Goal: Task Accomplishment & Management: Complete application form

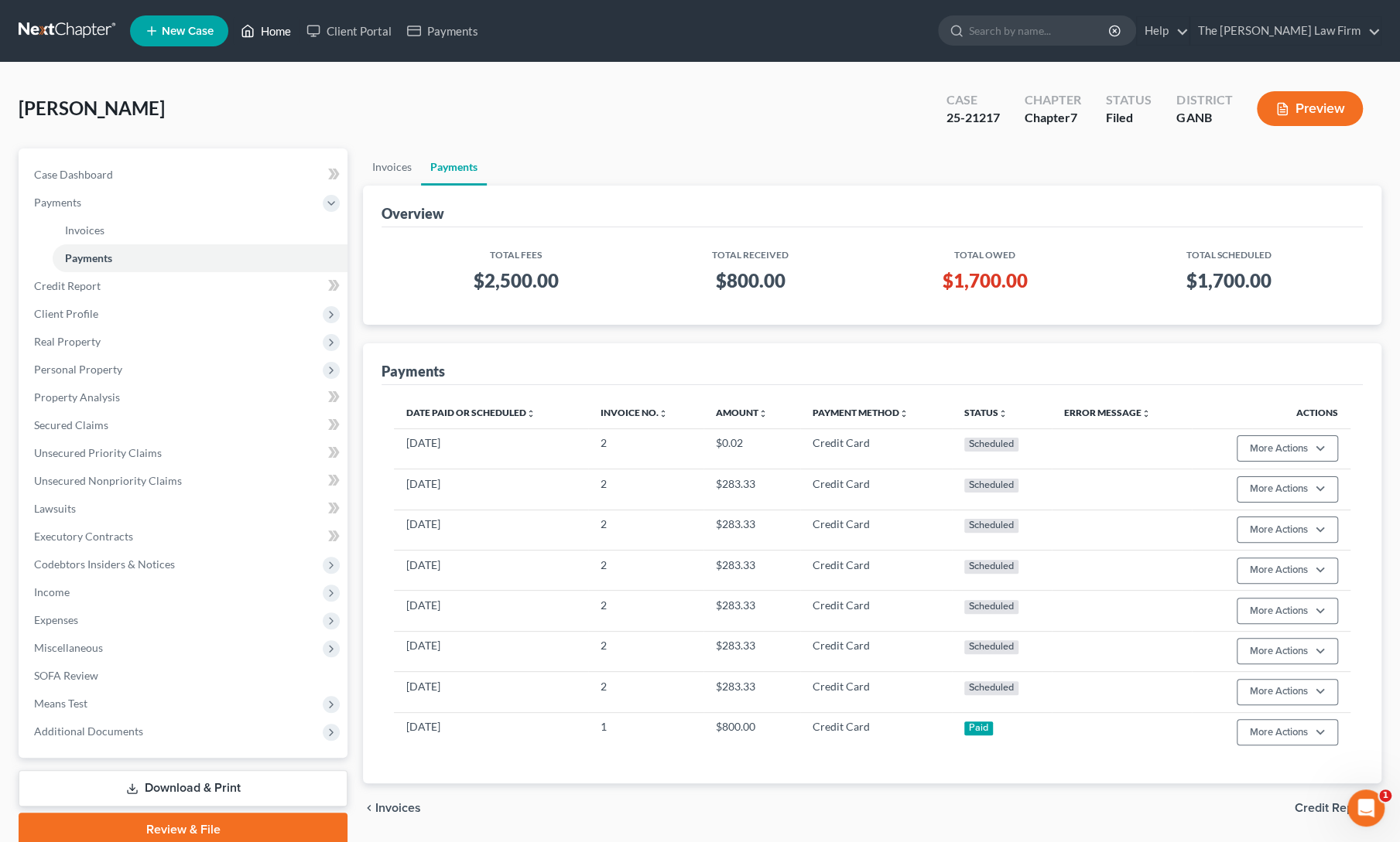
click at [269, 31] on link "Home" at bounding box center [266, 31] width 66 height 28
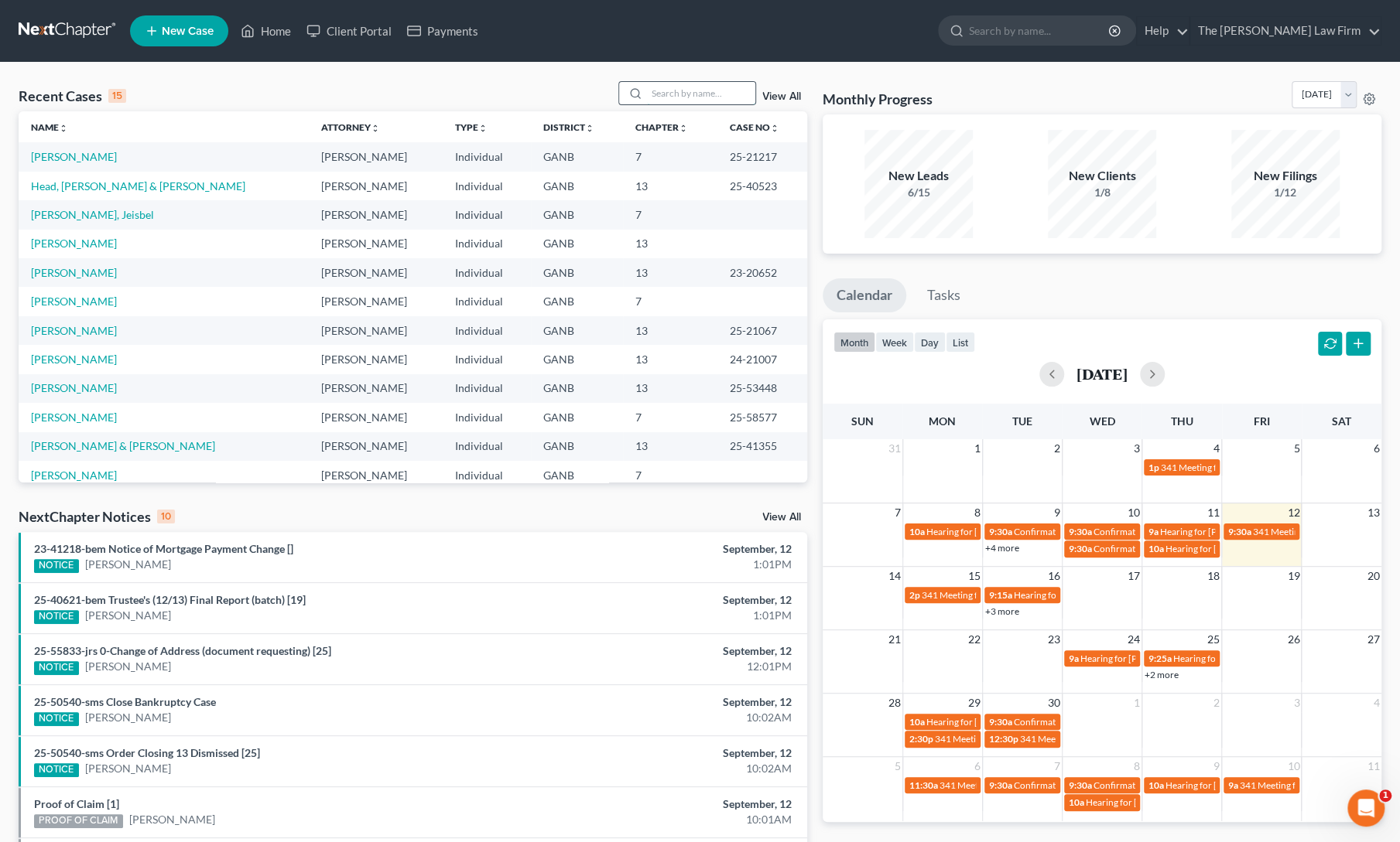
click at [697, 102] on input "search" at bounding box center [700, 92] width 108 height 22
type input "[PERSON_NAME]"
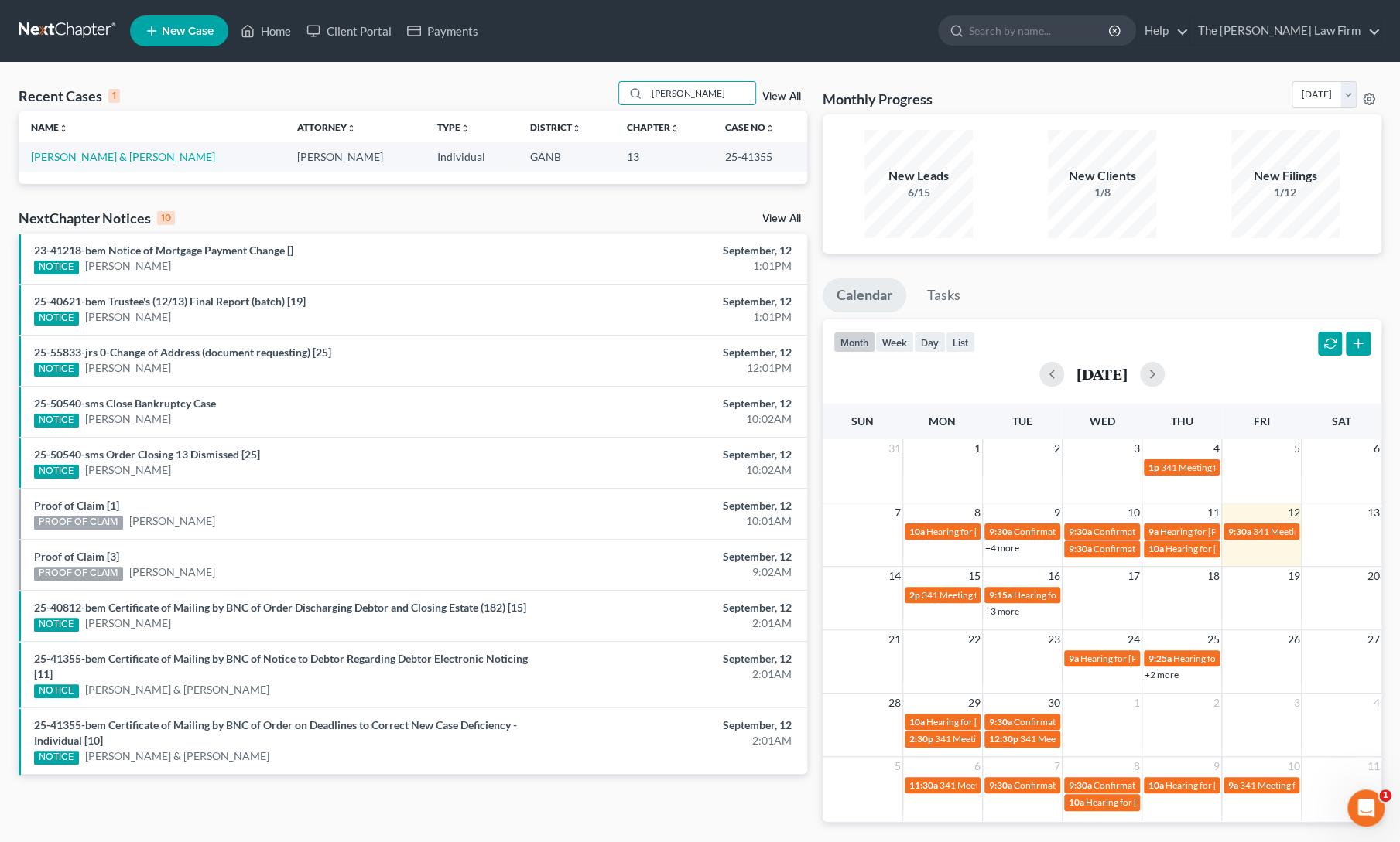
click at [105, 164] on td "[PERSON_NAME] & [PERSON_NAME]" at bounding box center [150, 156] width 265 height 29
click at [92, 156] on link "[PERSON_NAME] & [PERSON_NAME]" at bounding box center [122, 157] width 184 height 13
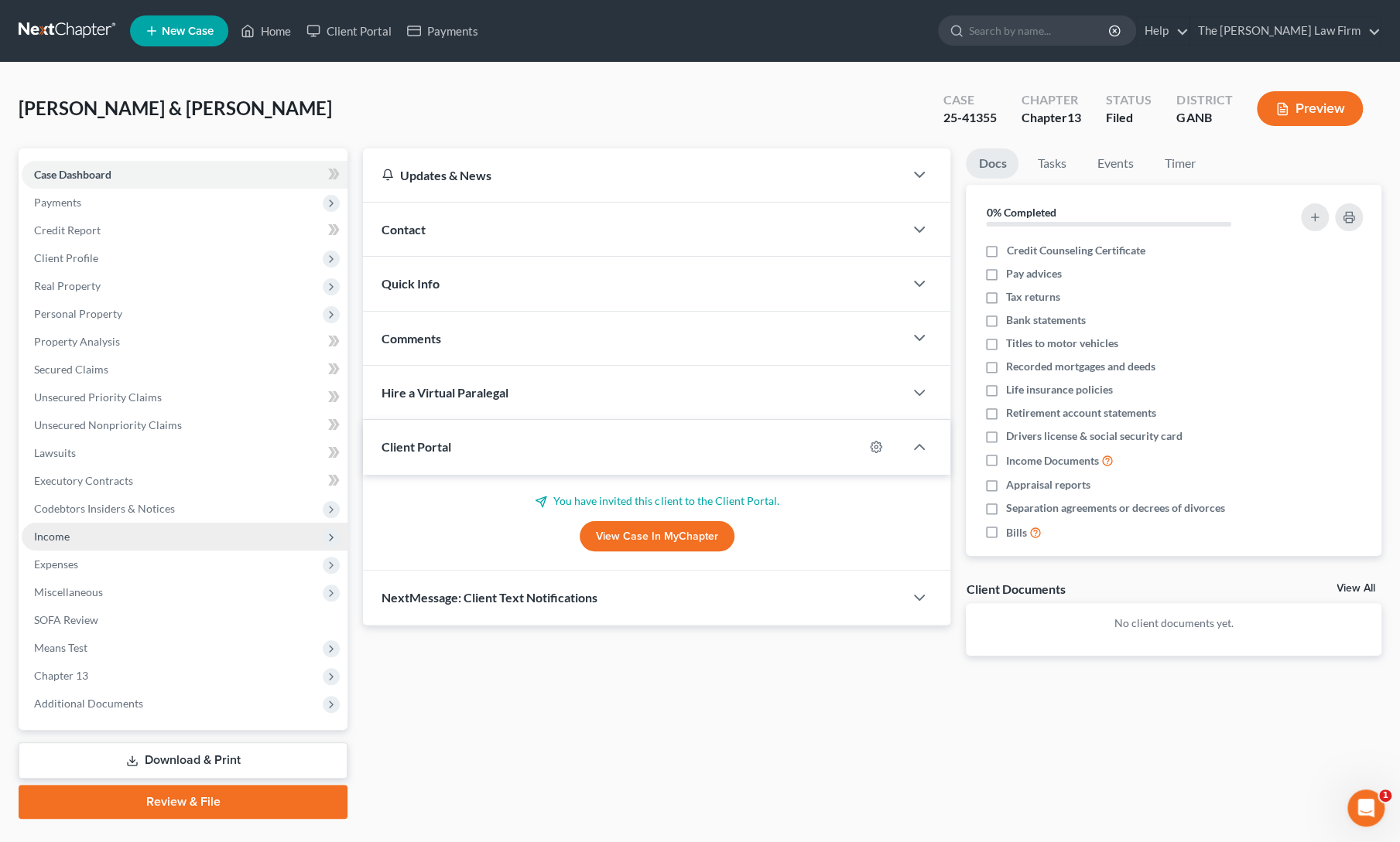
click at [67, 544] on span "Income" at bounding box center [184, 537] width 325 height 28
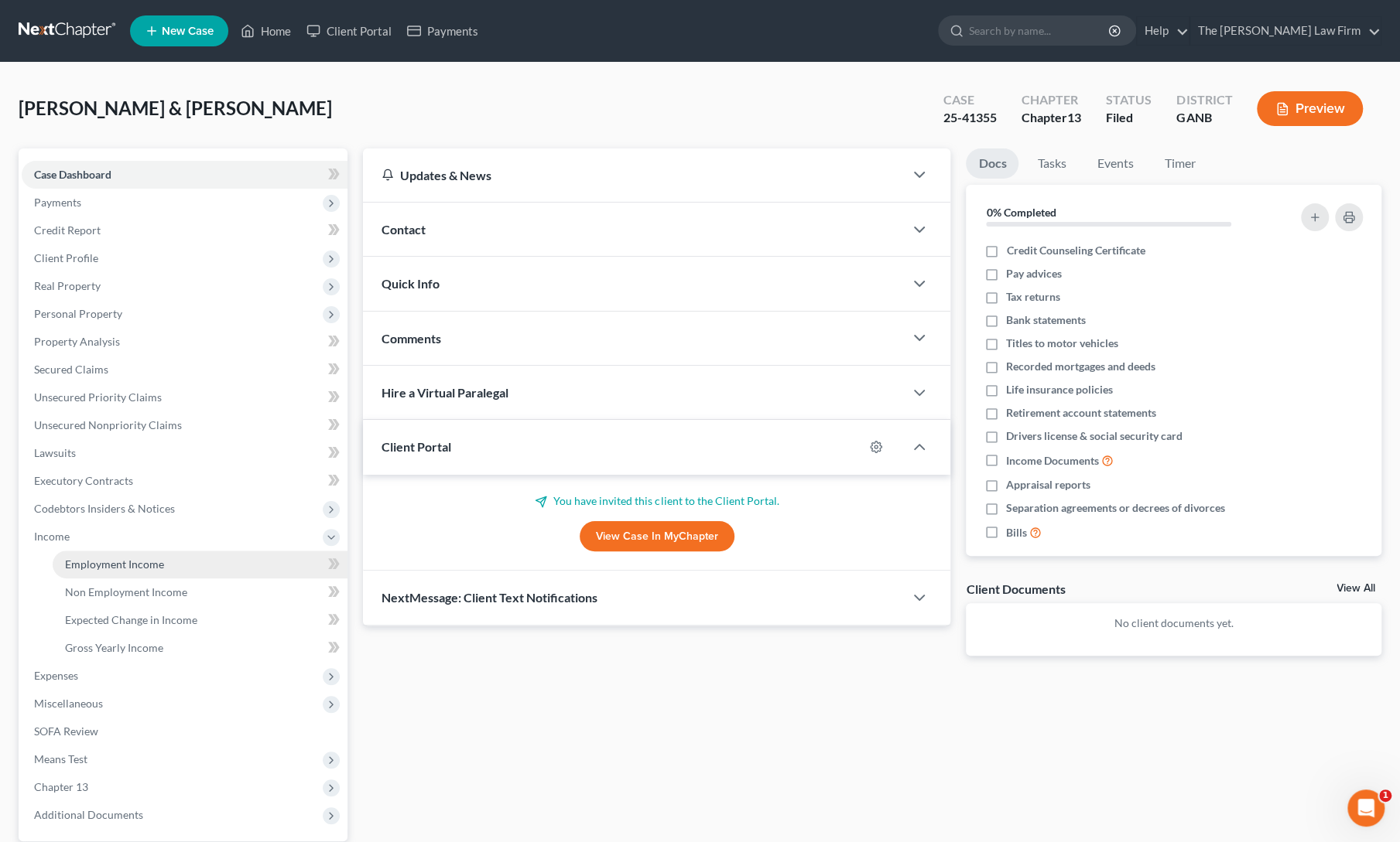
click at [88, 563] on span "Employment Income" at bounding box center [115, 564] width 99 height 13
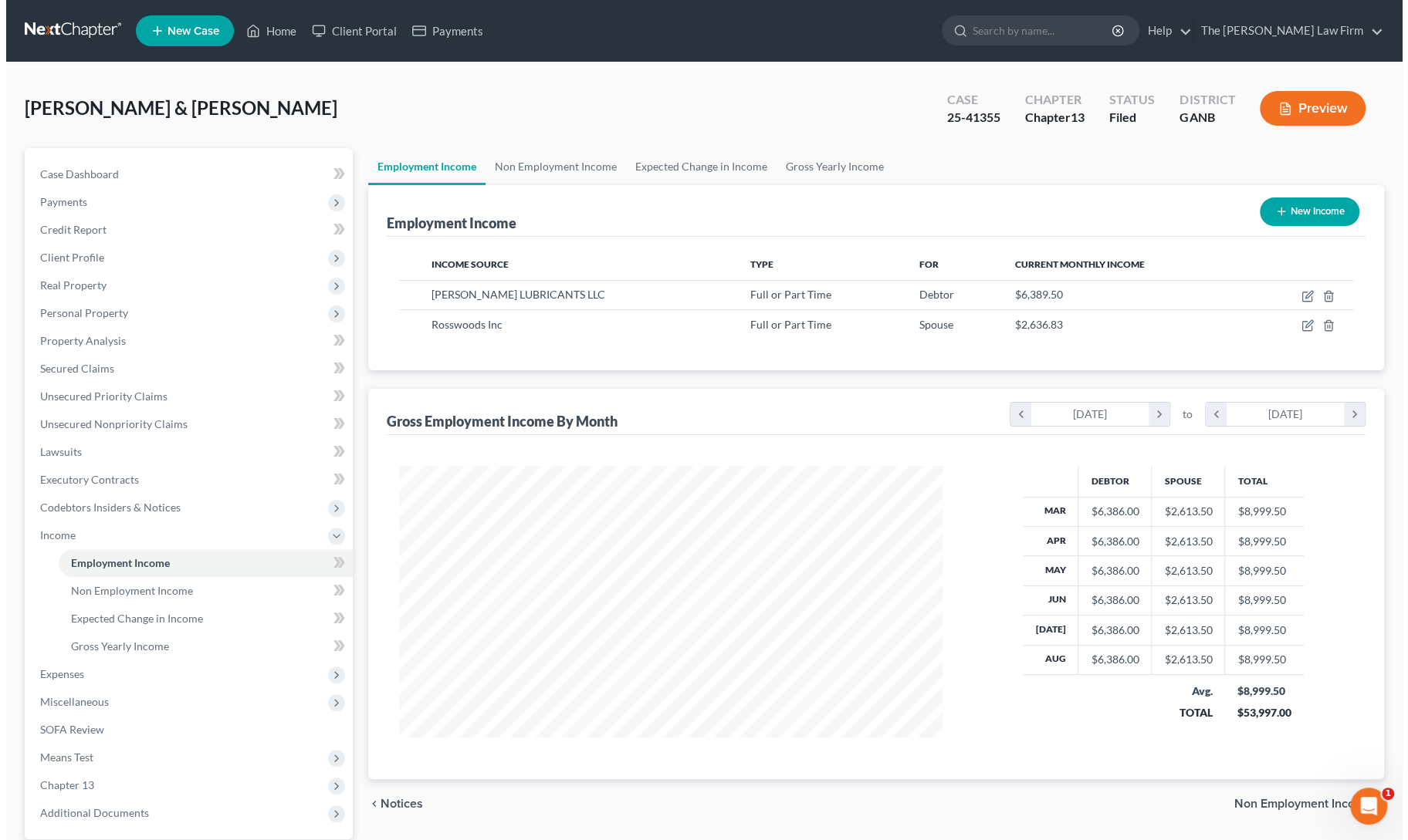
scroll to position [274, 574]
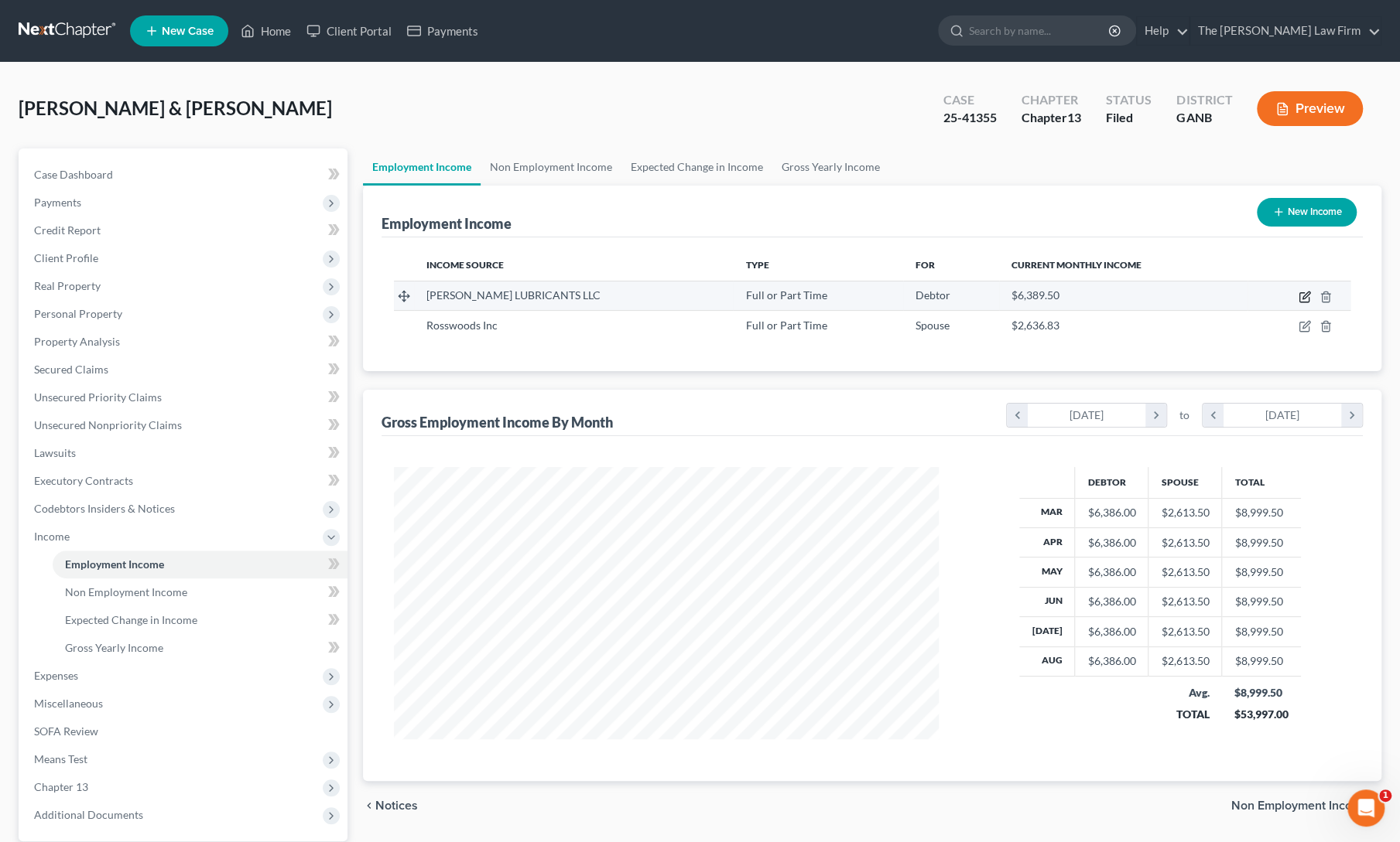
click at [1307, 298] on icon "button" at bounding box center [1303, 297] width 9 height 9
select select "0"
select select "28"
select select "2"
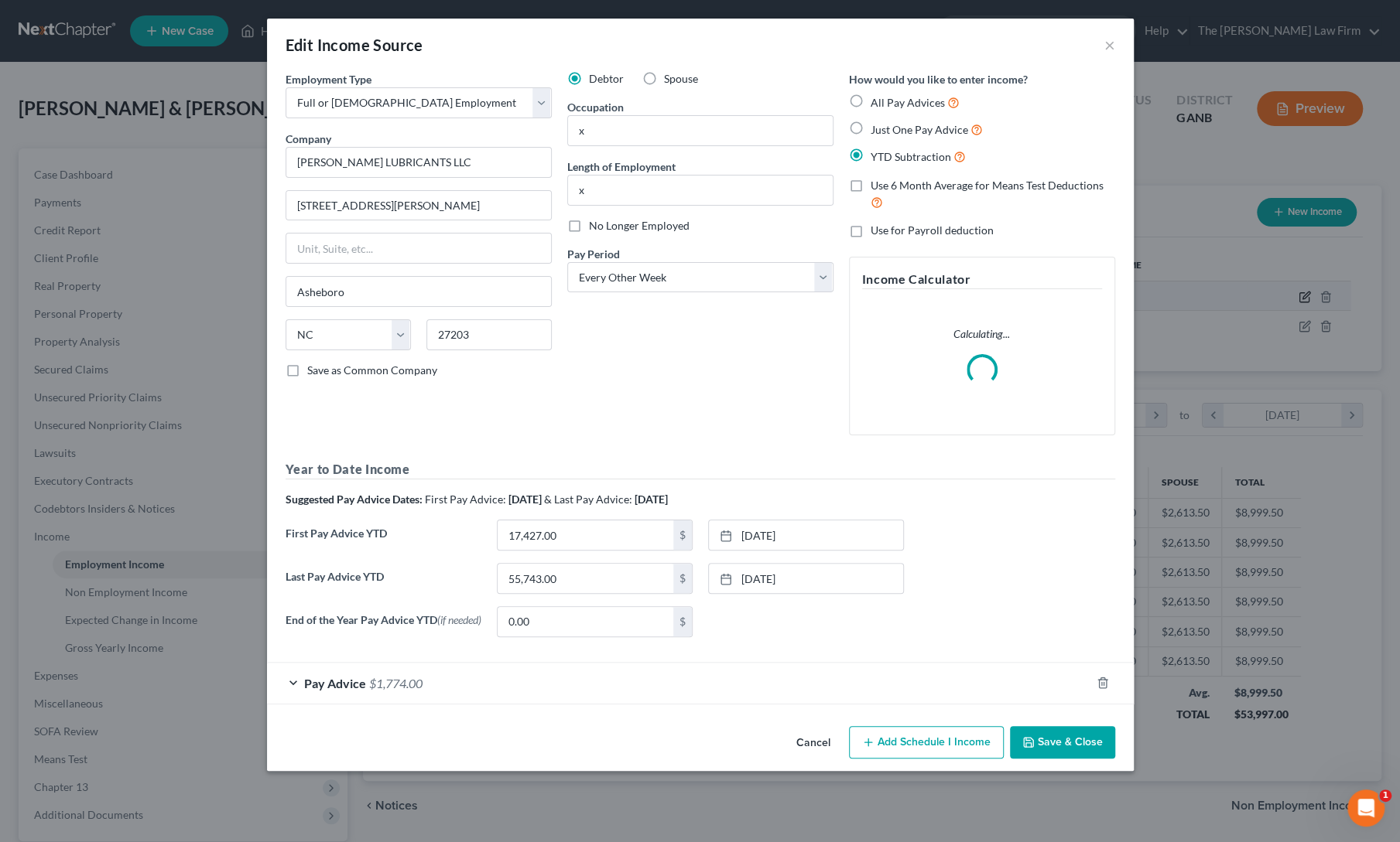
scroll to position [275, 581]
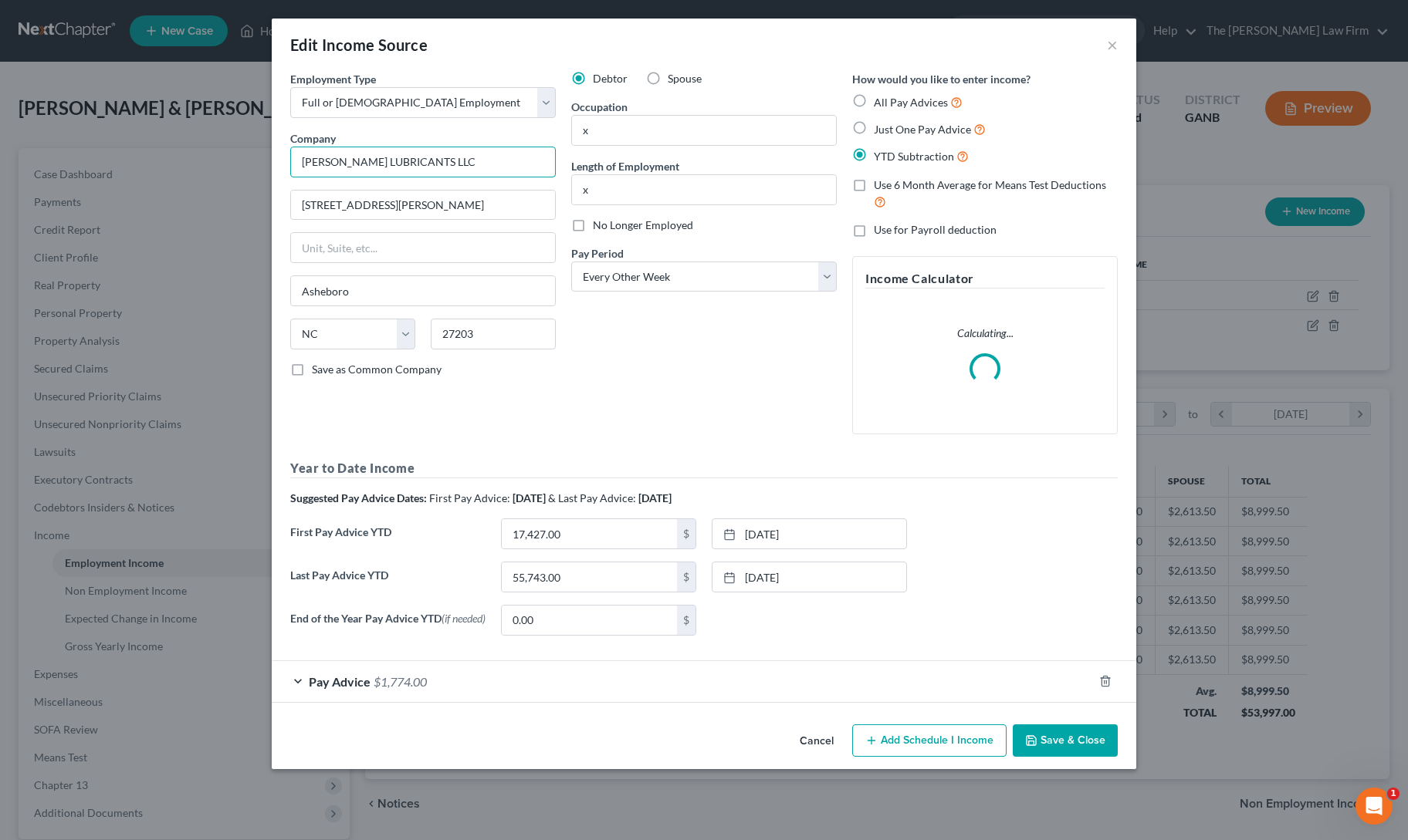
click at [419, 164] on input "[PERSON_NAME] LUBRICANTS LLC" at bounding box center [423, 161] width 265 height 30
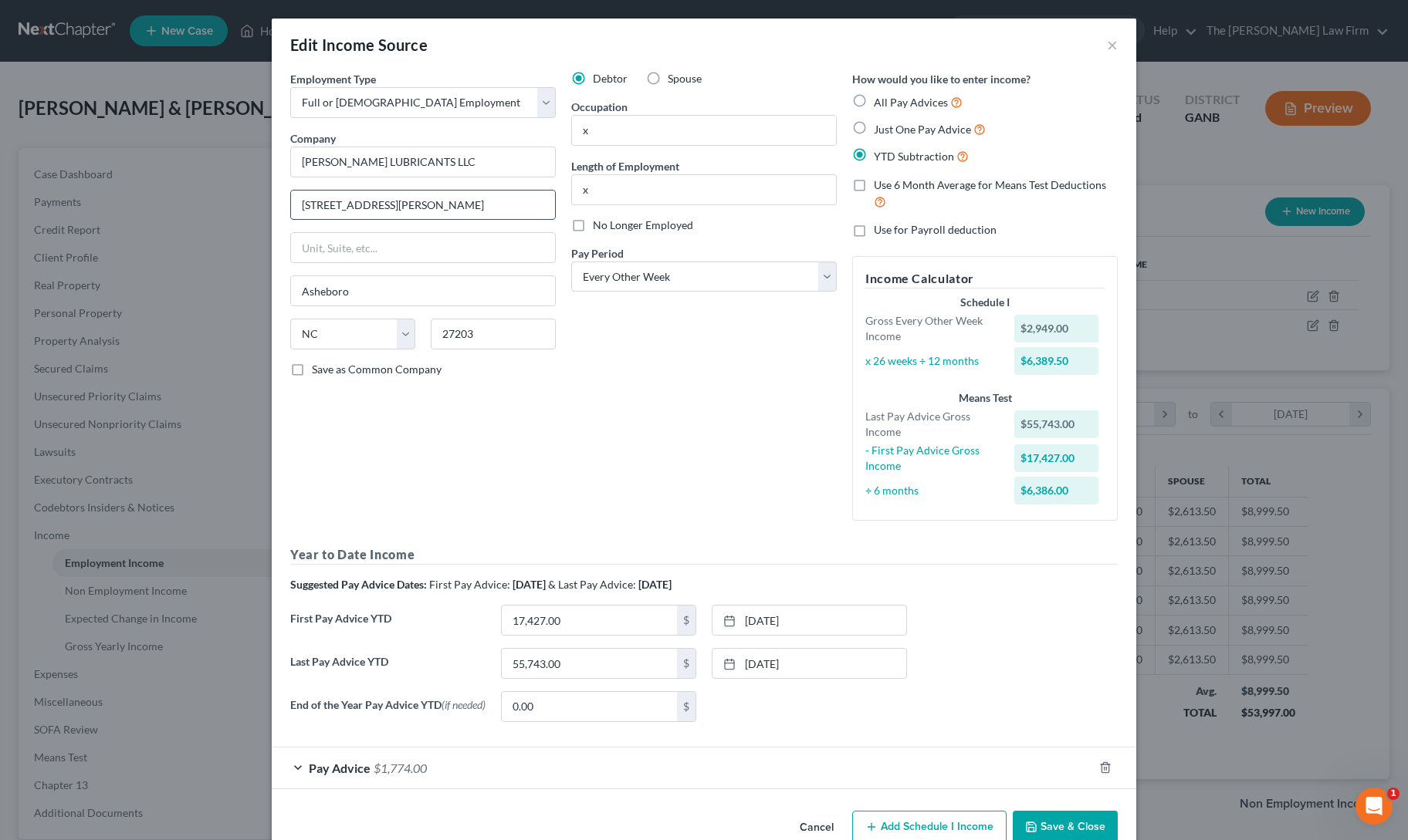
click at [373, 201] on input "[STREET_ADDRESS][PERSON_NAME]" at bounding box center [423, 205] width 264 height 30
drag, startPoint x: 477, startPoint y: 334, endPoint x: 416, endPoint y: 339, distance: 61.2
click at [416, 339] on div "State [US_STATE] AK AR AZ CA CO CT DE DC [GEOGRAPHIC_DATA] [GEOGRAPHIC_DATA] GU…" at bounding box center [423, 340] width 281 height 43
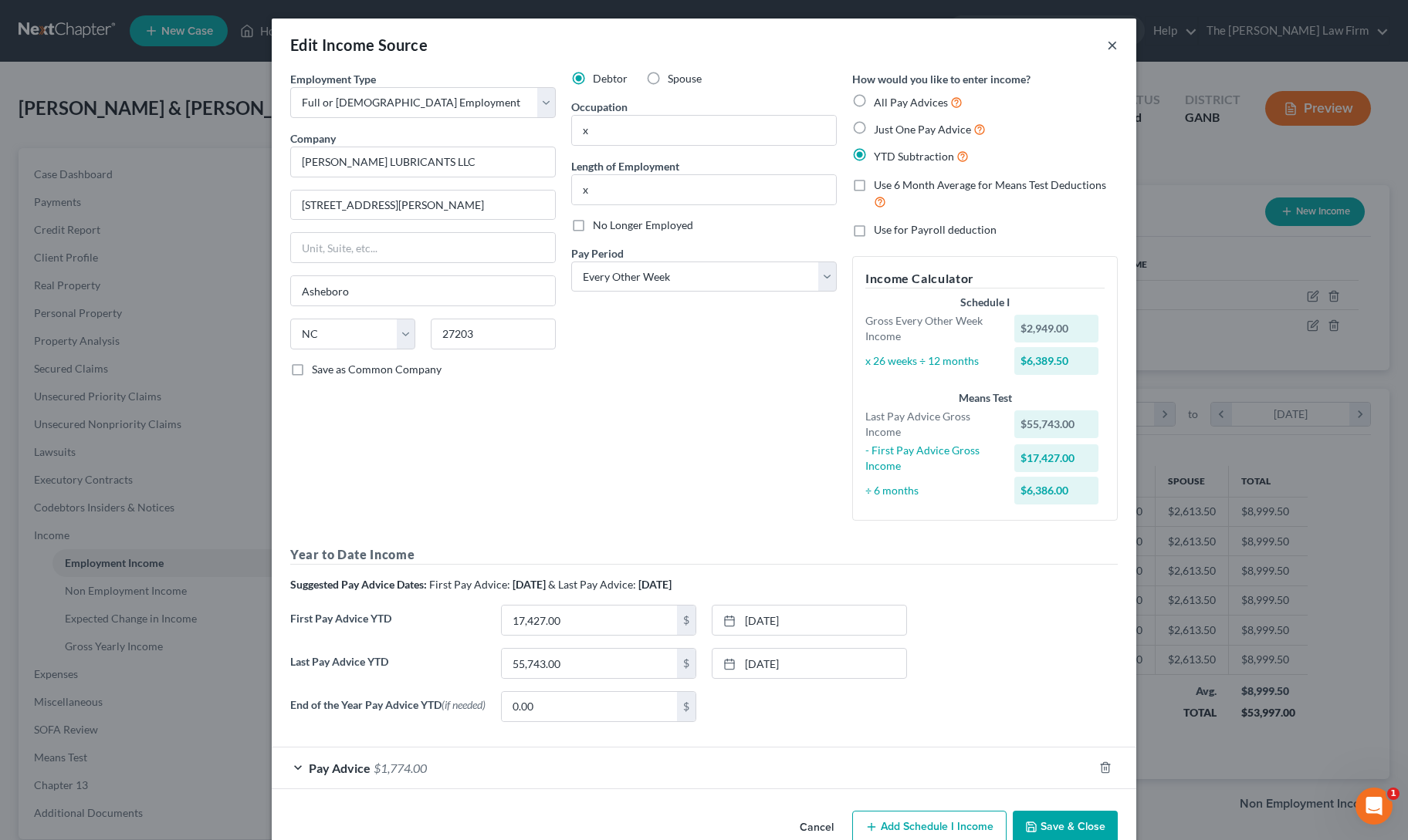
click at [1109, 46] on button "×" at bounding box center [1111, 44] width 11 height 18
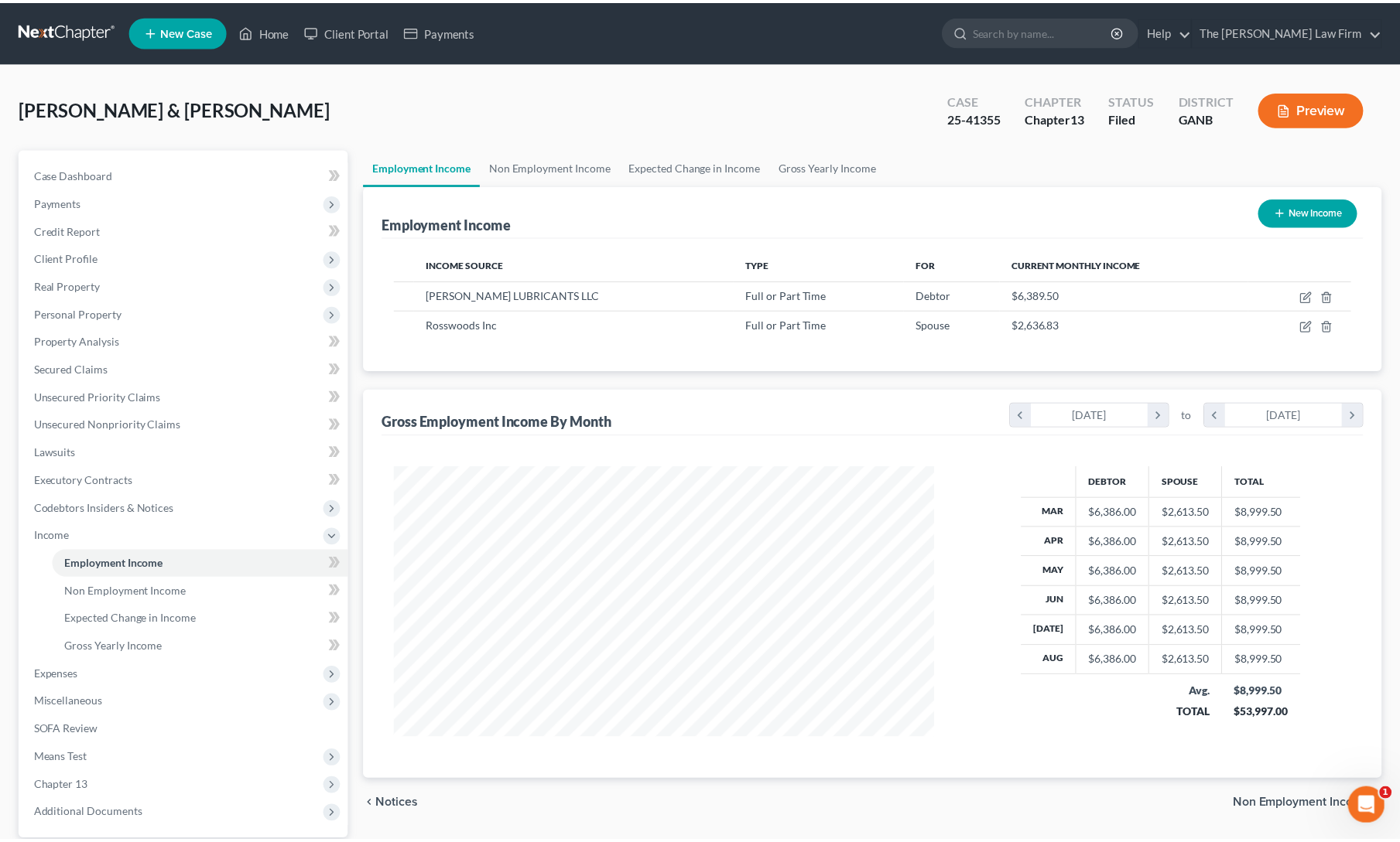
scroll to position [773017, 773155]
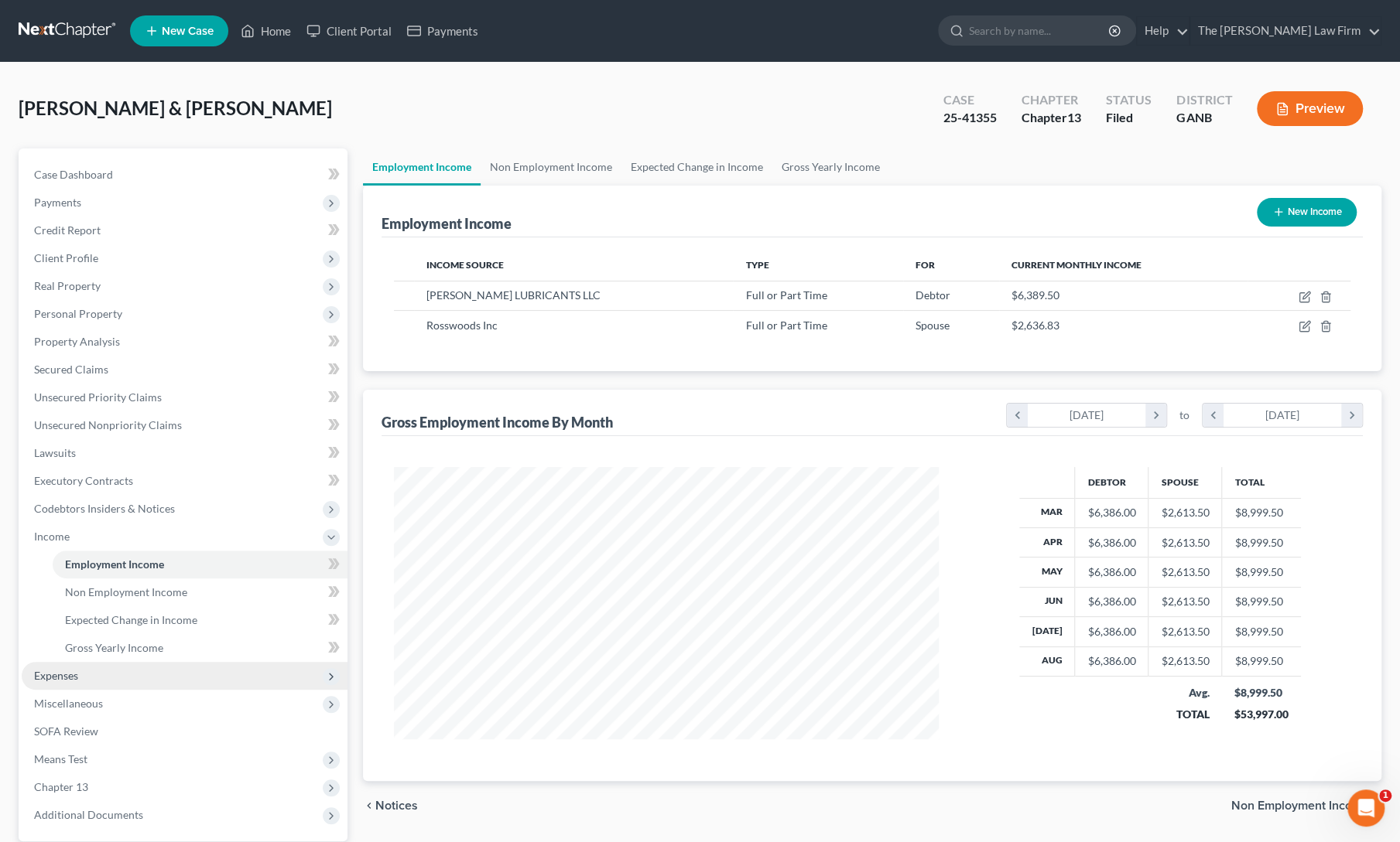
click at [80, 673] on span "Expenses" at bounding box center [184, 676] width 325 height 28
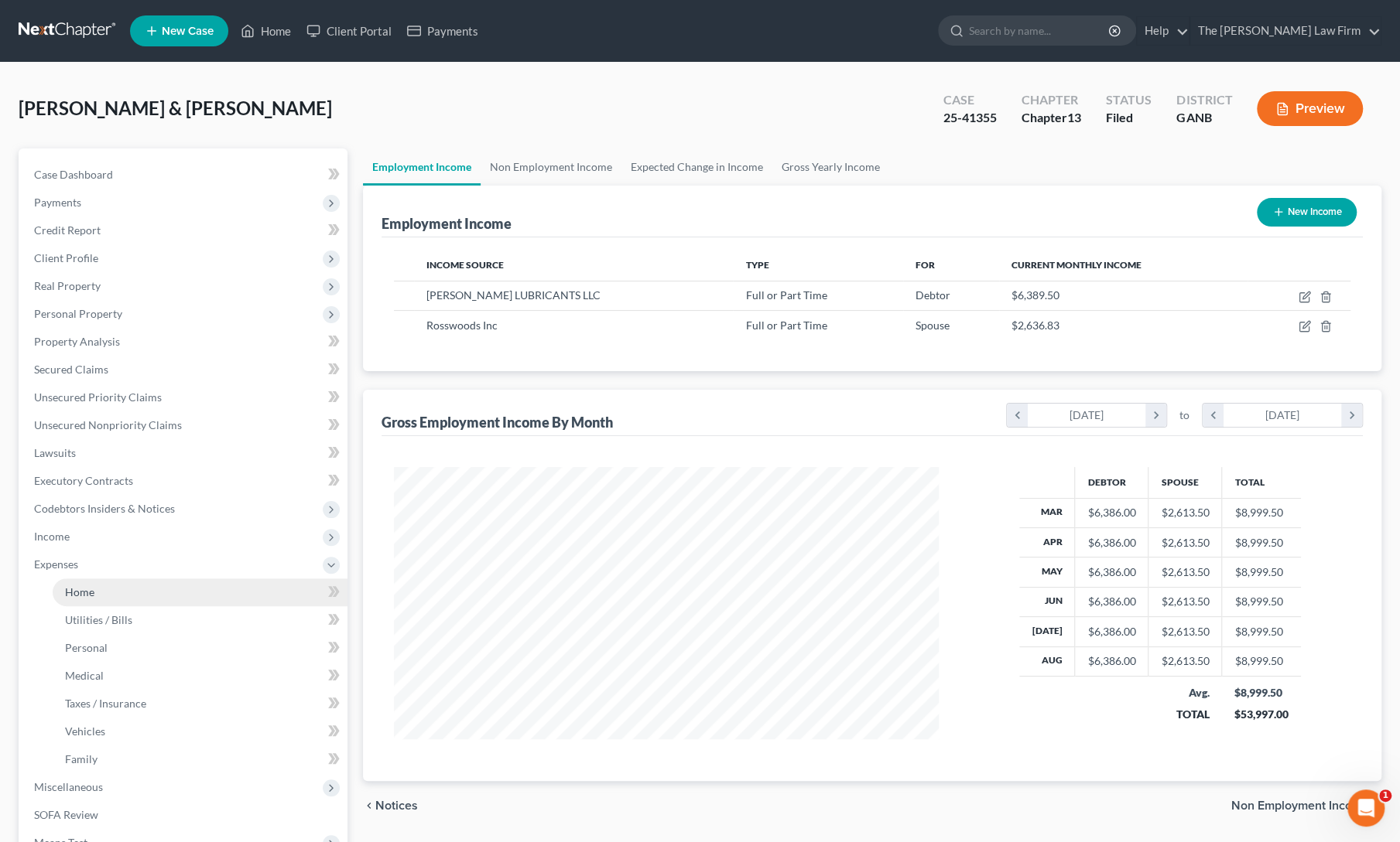
click at [115, 596] on link "Home" at bounding box center [200, 593] width 295 height 28
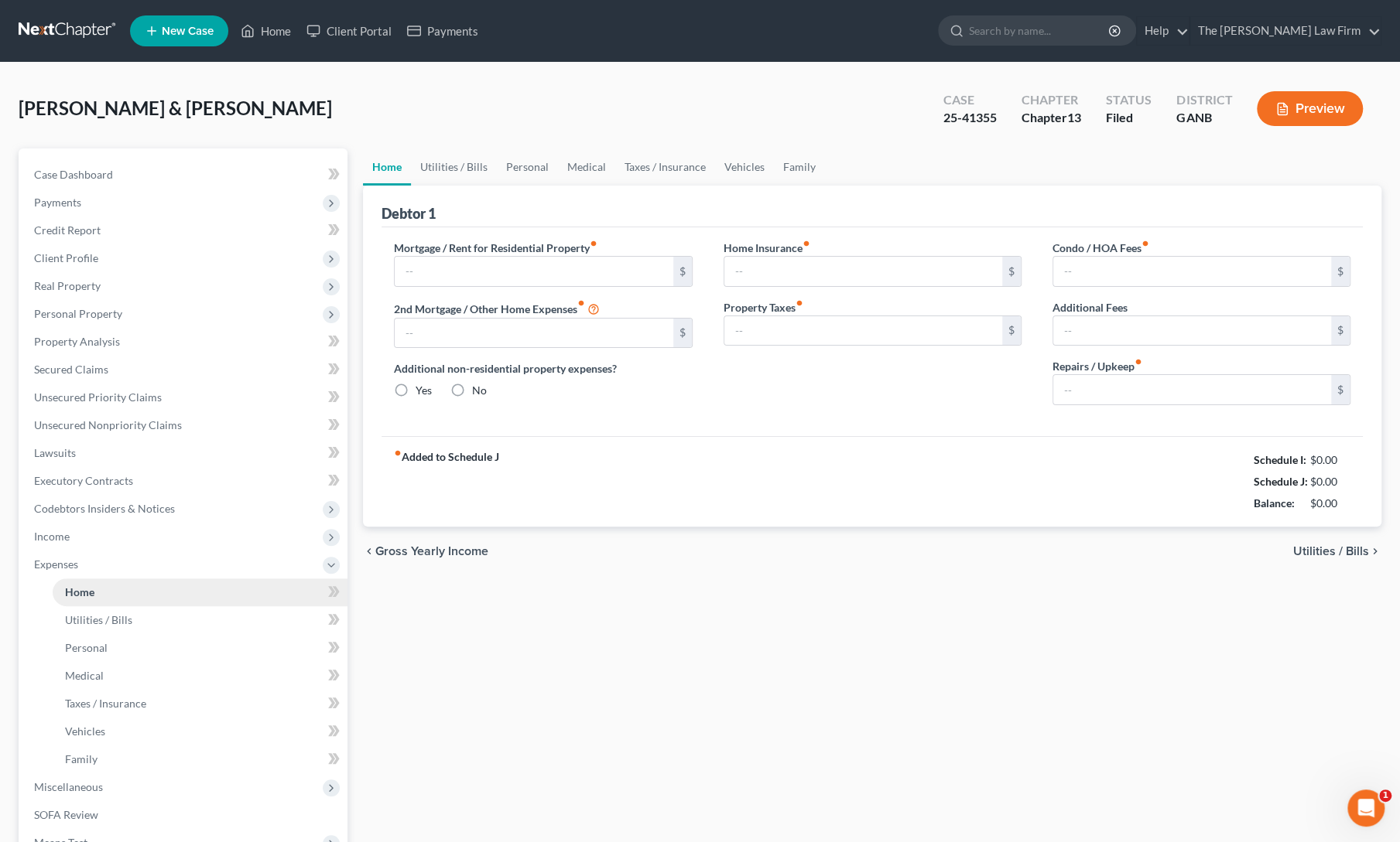
type input "1,500.00"
type input "0.00"
radio input "true"
type input "0.00"
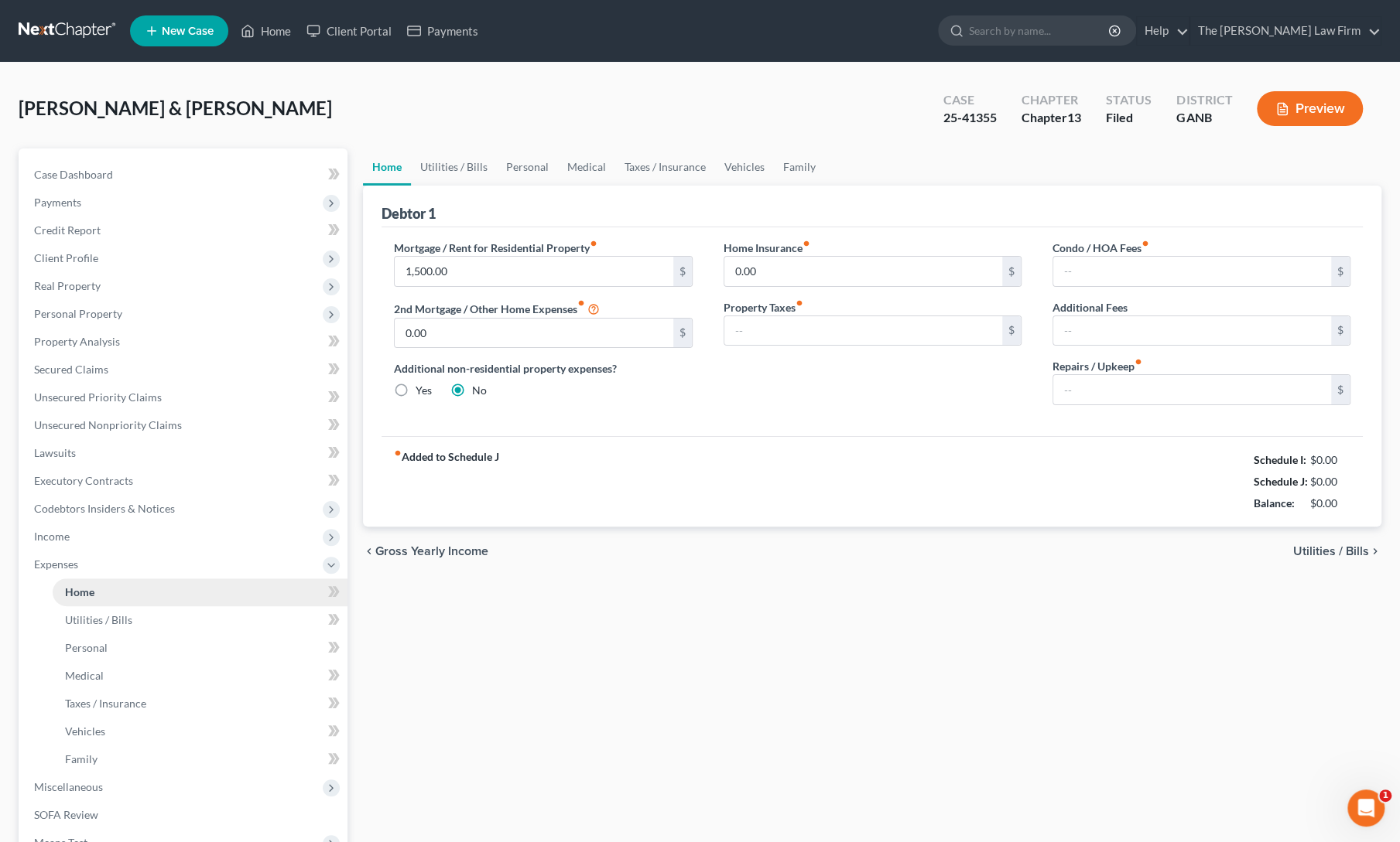
type input "0.00"
